Goal: Transaction & Acquisition: Purchase product/service

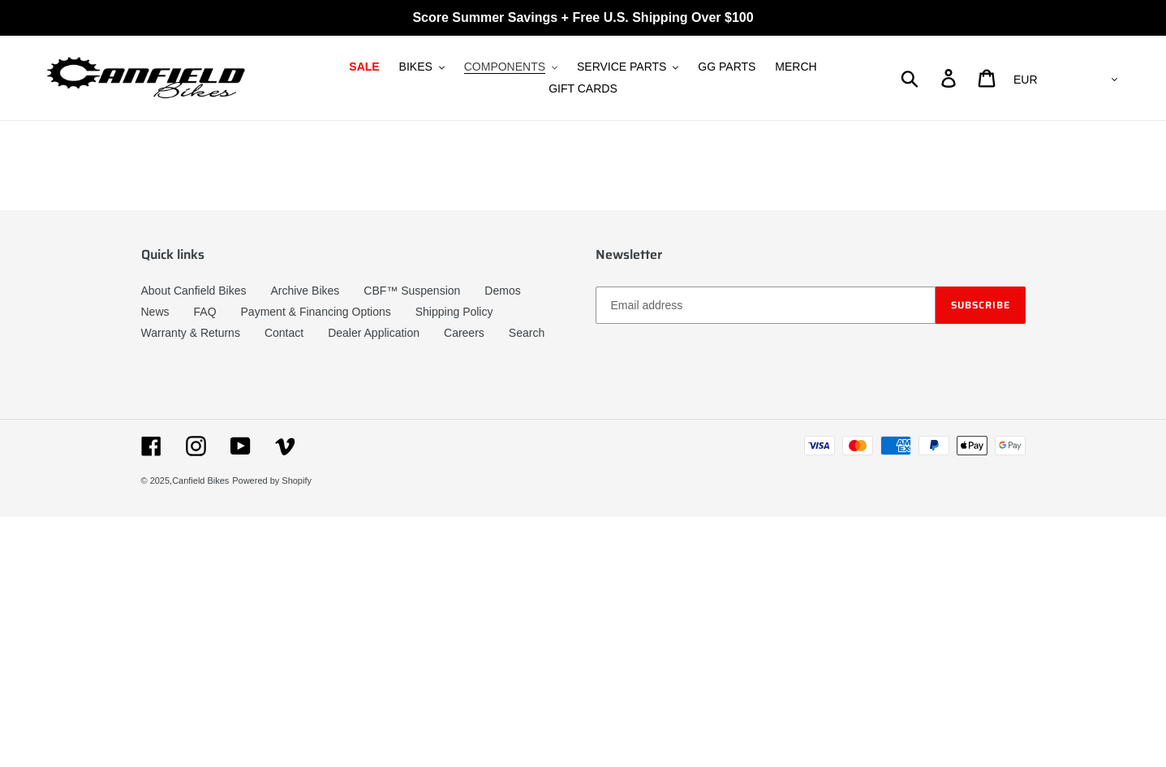
click at [483, 72] on span "COMPONENTS" at bounding box center [504, 67] width 81 height 14
click at [577, 71] on span "SERVICE PARTS" at bounding box center [621, 67] width 89 height 14
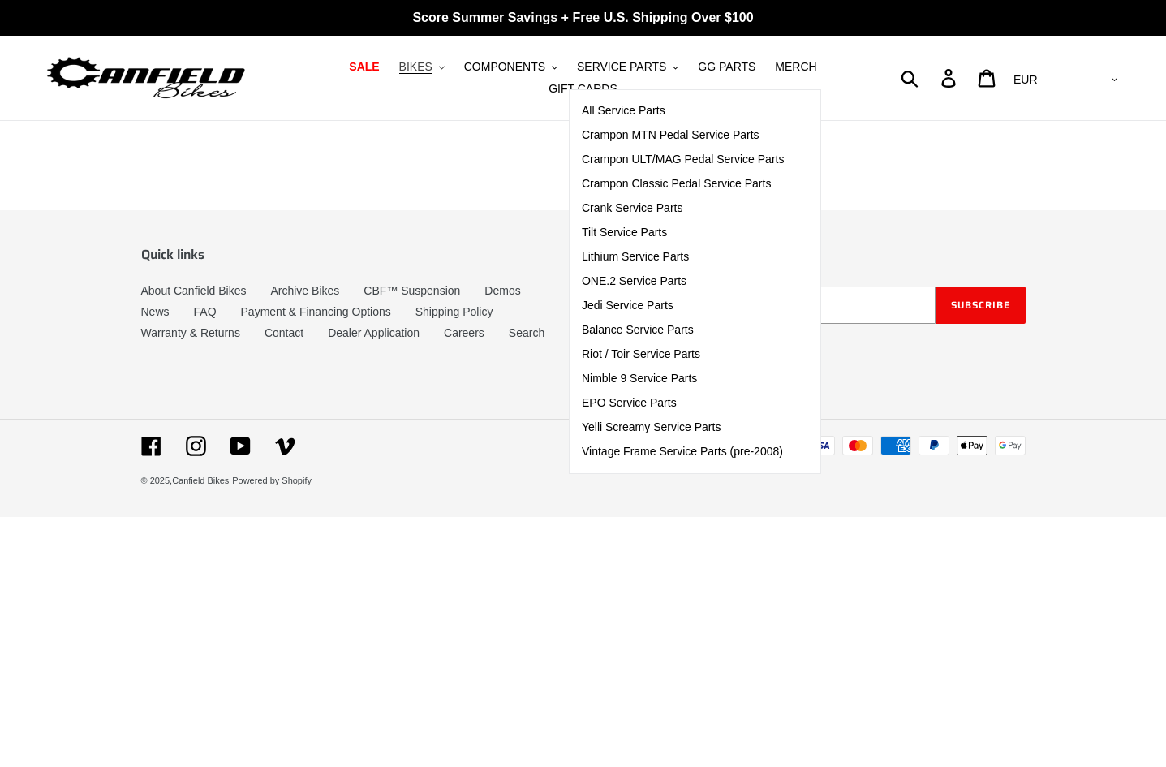
click at [399, 74] on span "BIKES" at bounding box center [415, 67] width 33 height 14
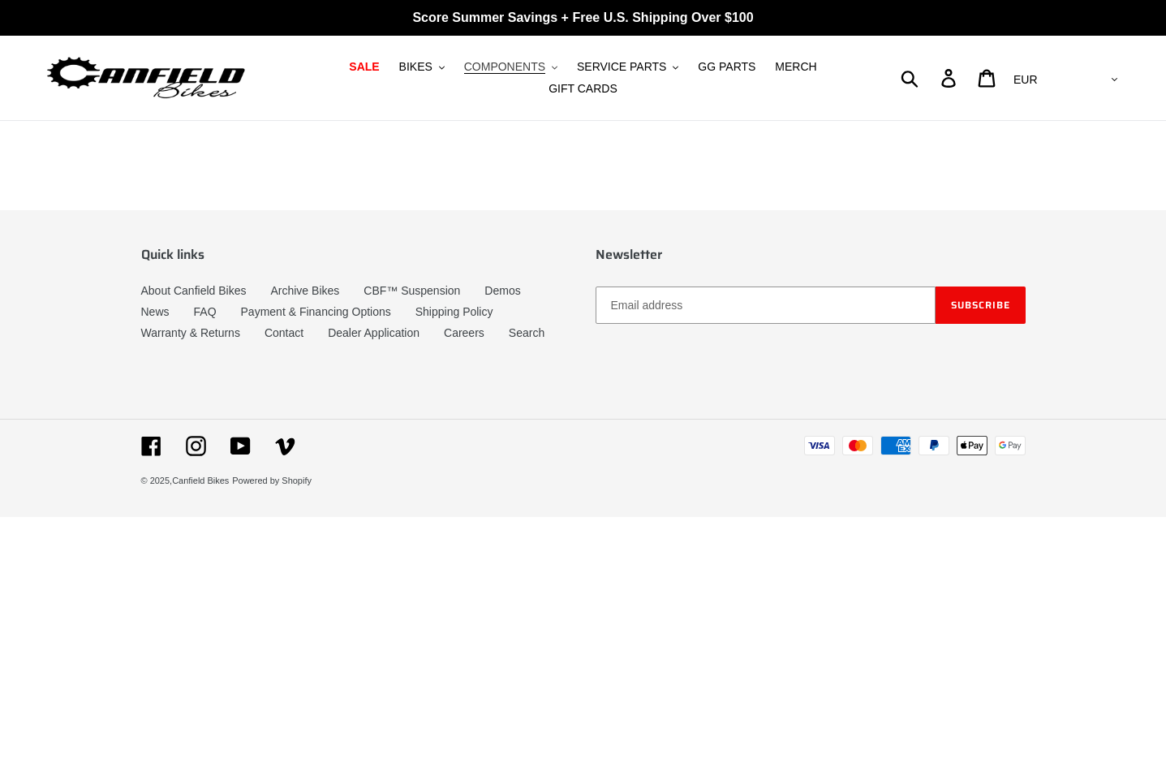
click at [493, 72] on span "COMPONENTS" at bounding box center [504, 67] width 81 height 14
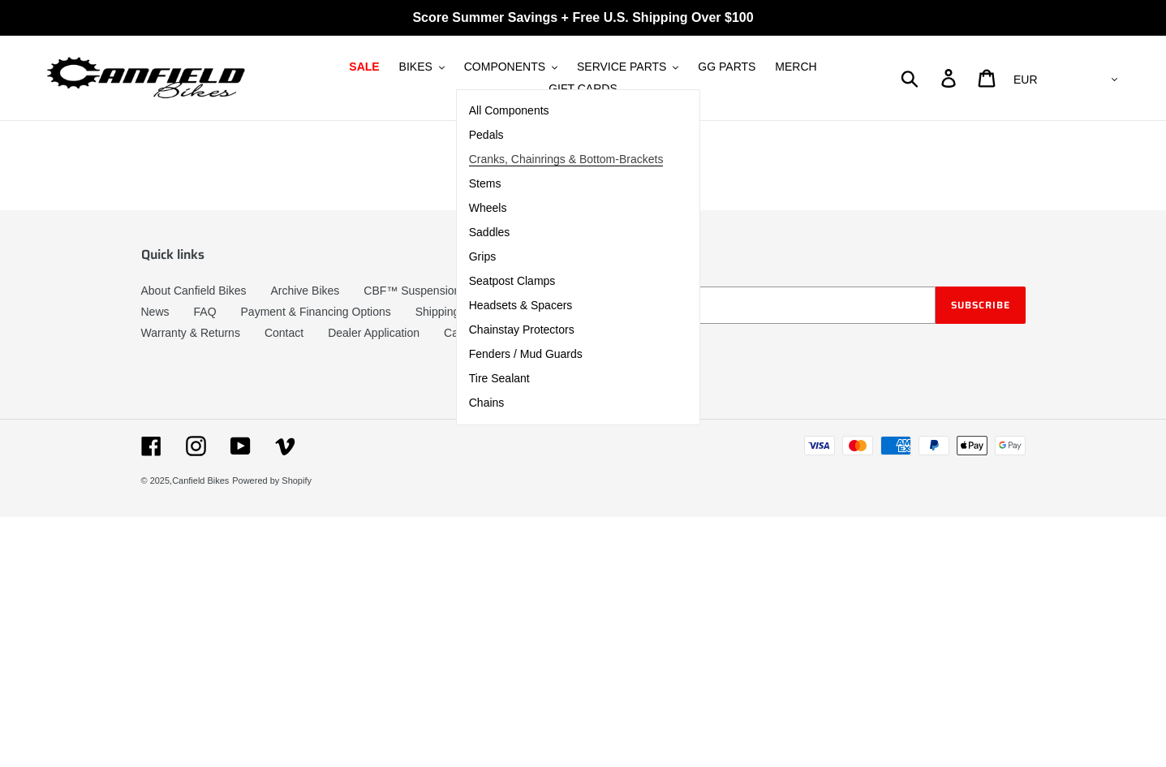
click at [475, 166] on span "Cranks, Chainrings & Bottom-Brackets" at bounding box center [566, 160] width 195 height 14
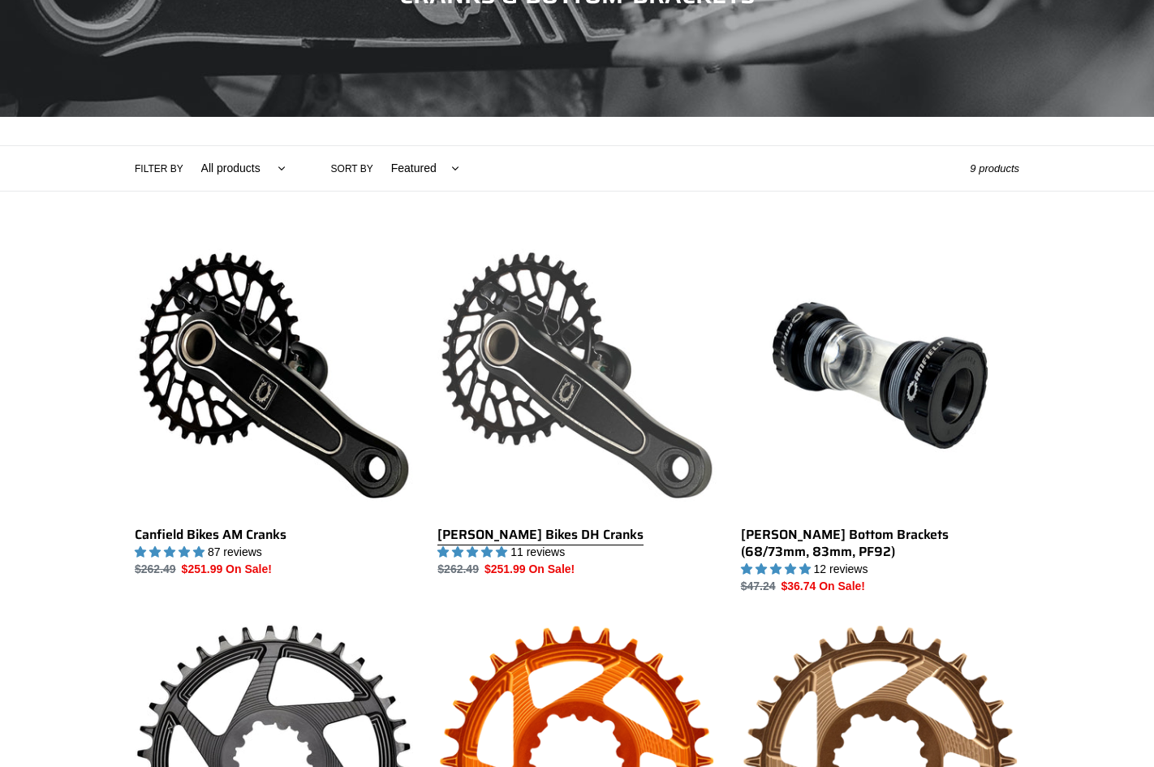
scroll to position [230, 0]
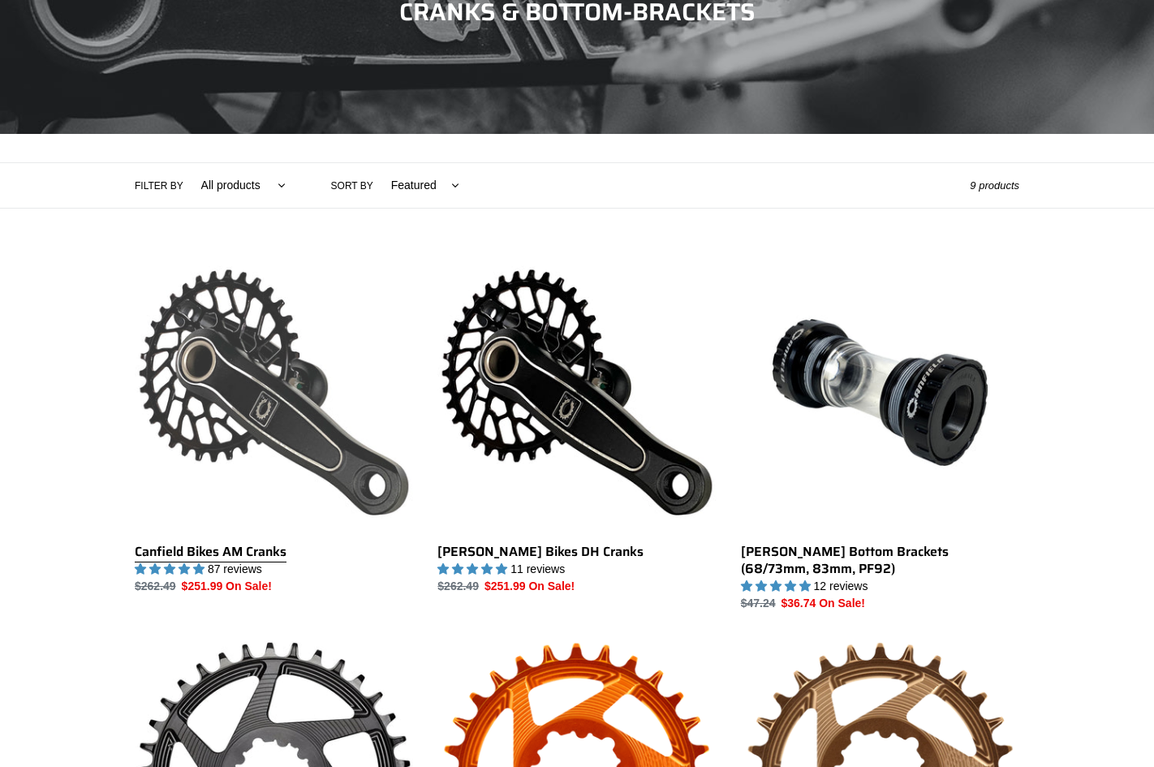
click at [247, 543] on link "Canfield Bikes AM Cranks" at bounding box center [274, 424] width 278 height 342
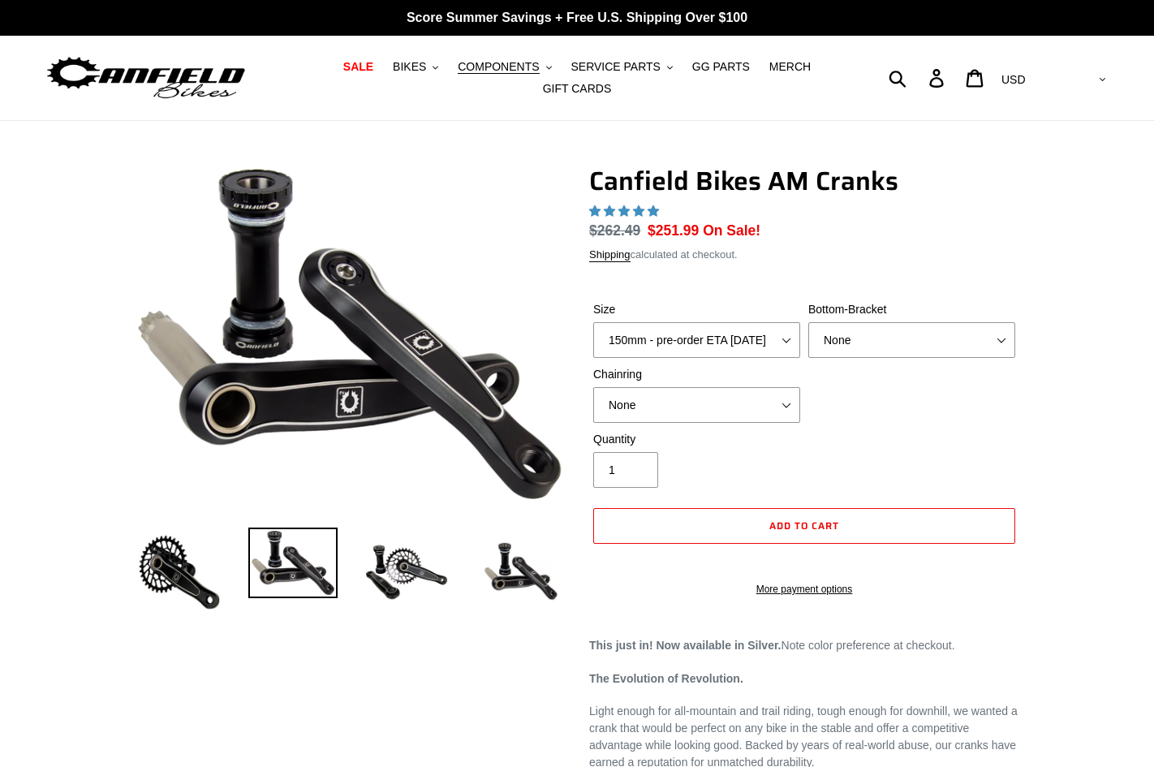
select select "highest-rating"
click at [422, 551] on img at bounding box center [406, 571] width 89 height 89
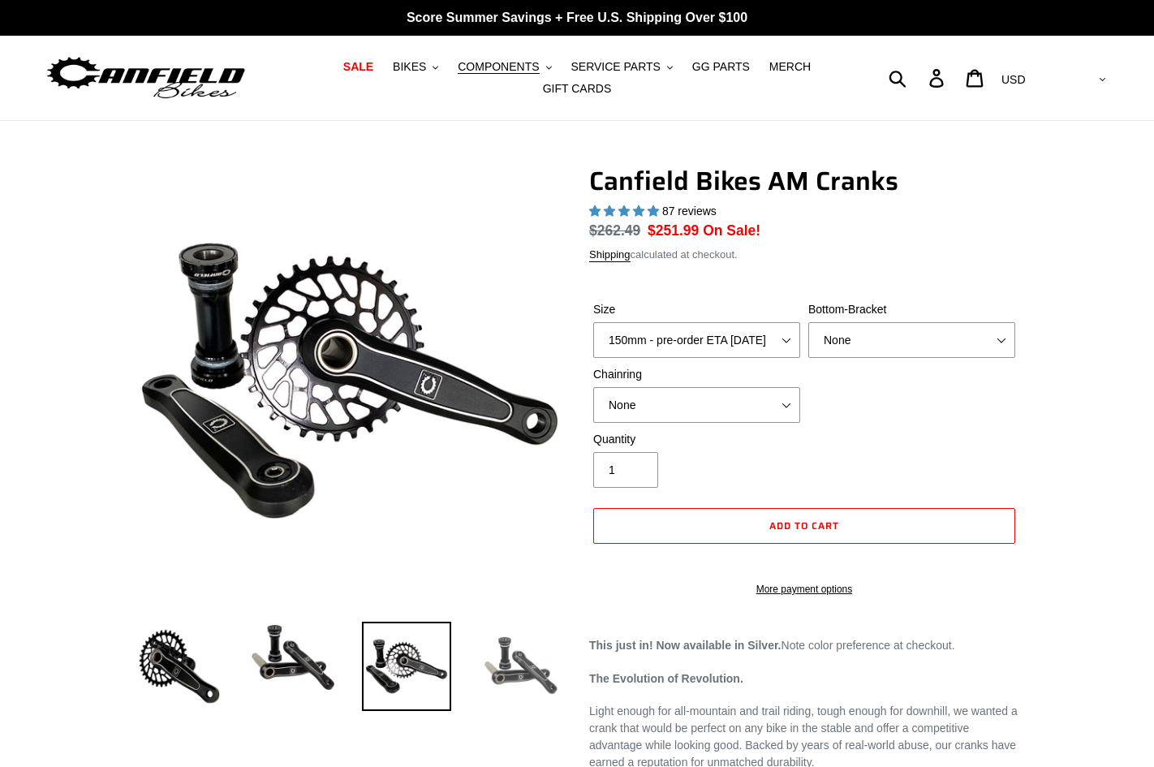
click at [545, 650] on img at bounding box center [519, 665] width 89 height 89
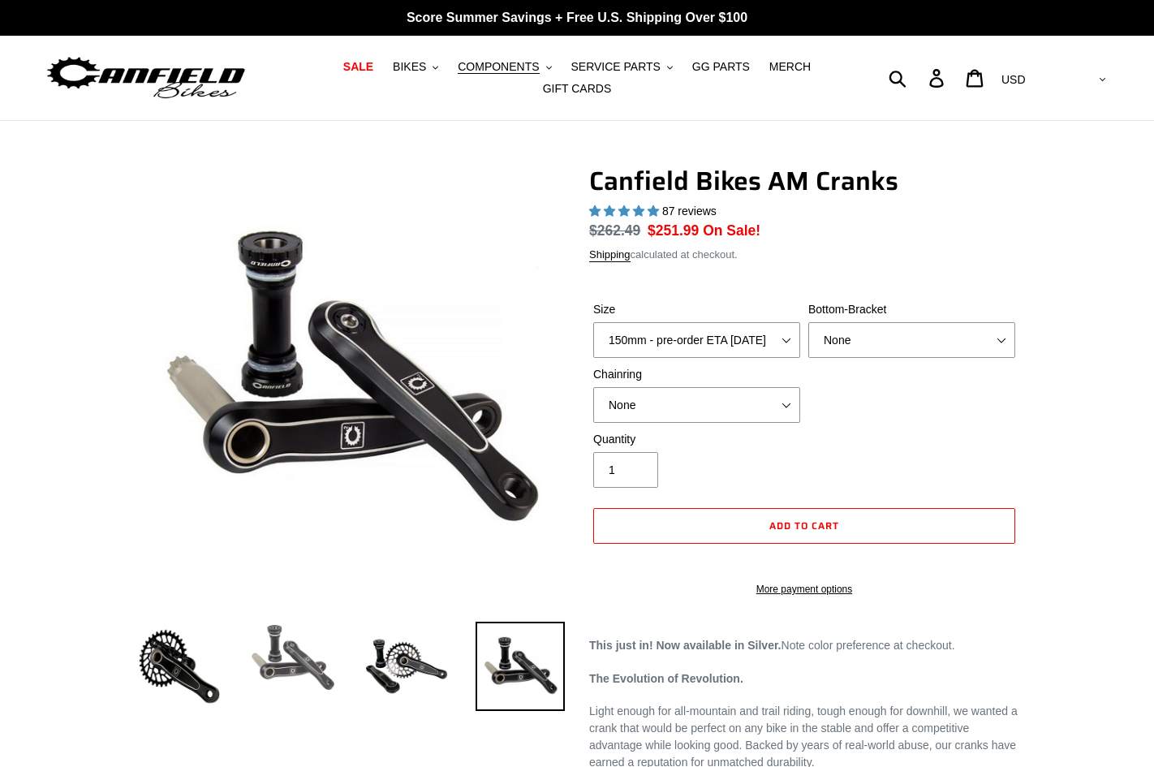
click at [274, 649] on img at bounding box center [292, 656] width 89 height 71
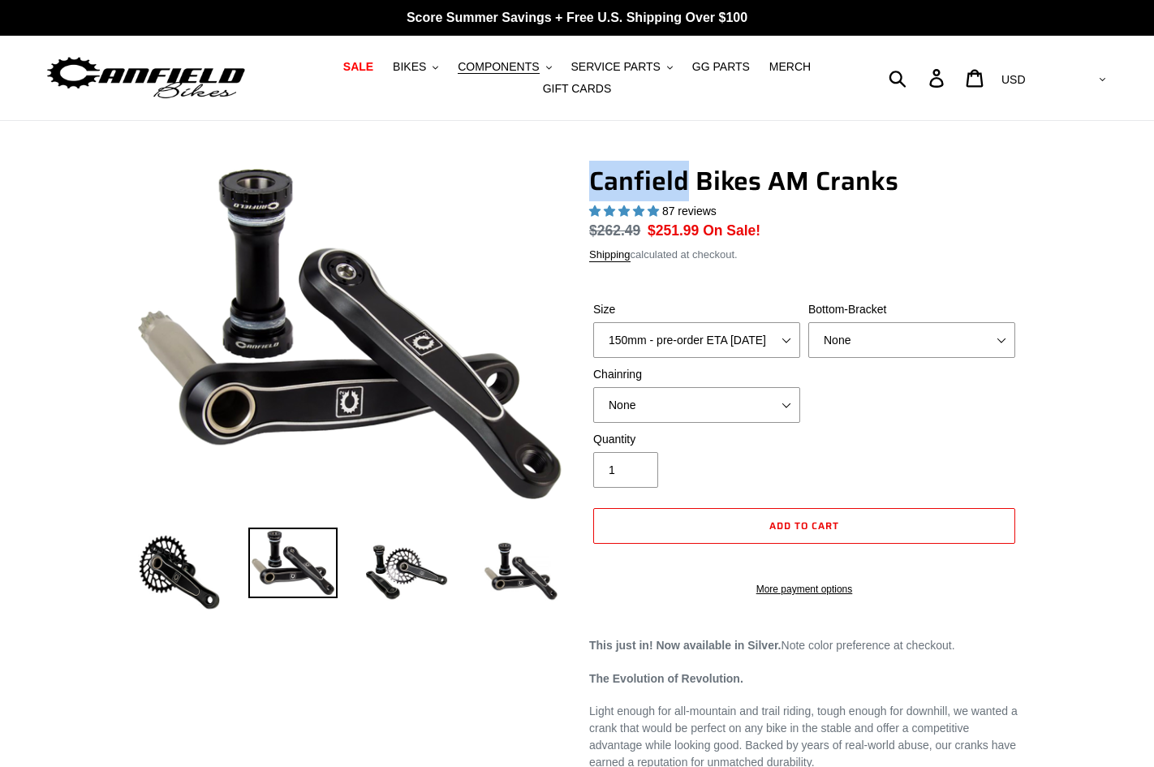
drag, startPoint x: 589, startPoint y: 165, endPoint x: 687, endPoint y: 167, distance: 98.2
click at [687, 167] on h1 "Canfield Bikes AM Cranks" at bounding box center [804, 180] width 430 height 31
copy h1 "Canfield"
